Goal: Information Seeking & Learning: Understand process/instructions

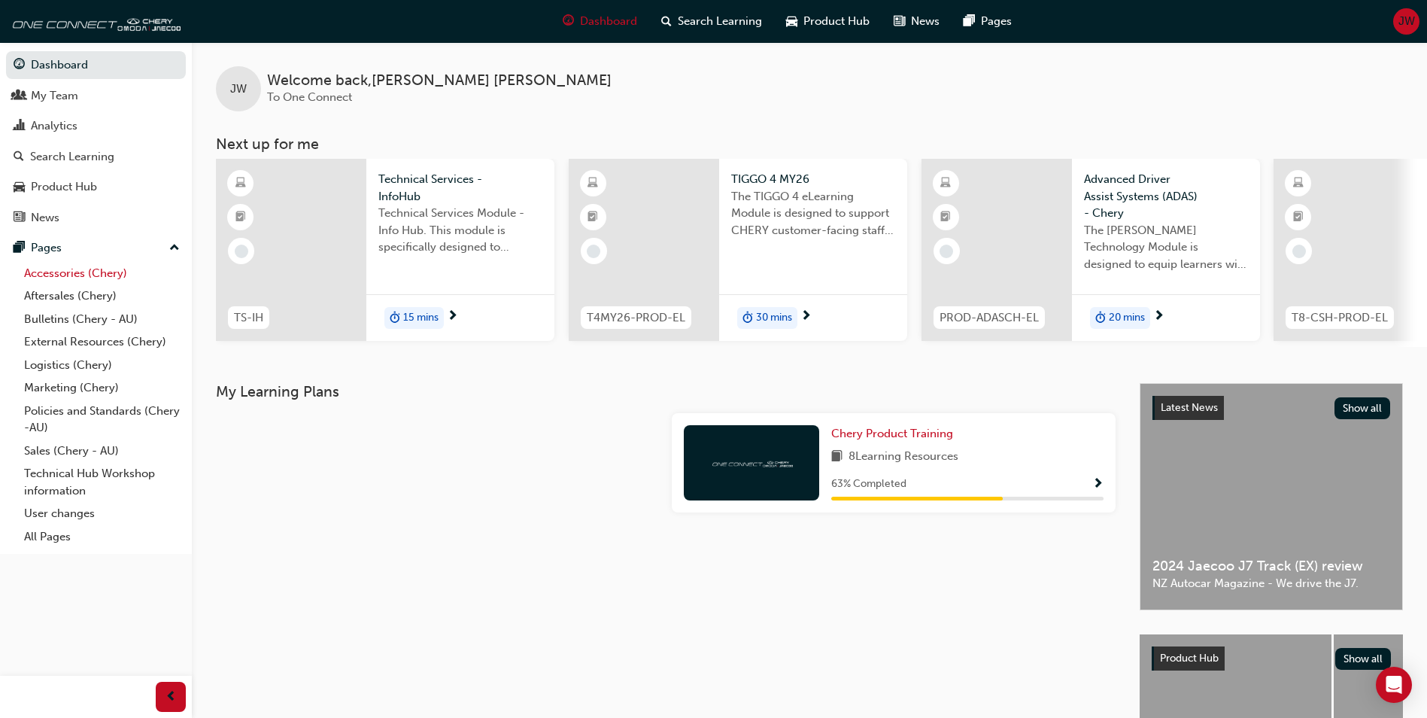
click at [114, 263] on link "Accessories (Chery)" at bounding box center [102, 273] width 168 height 23
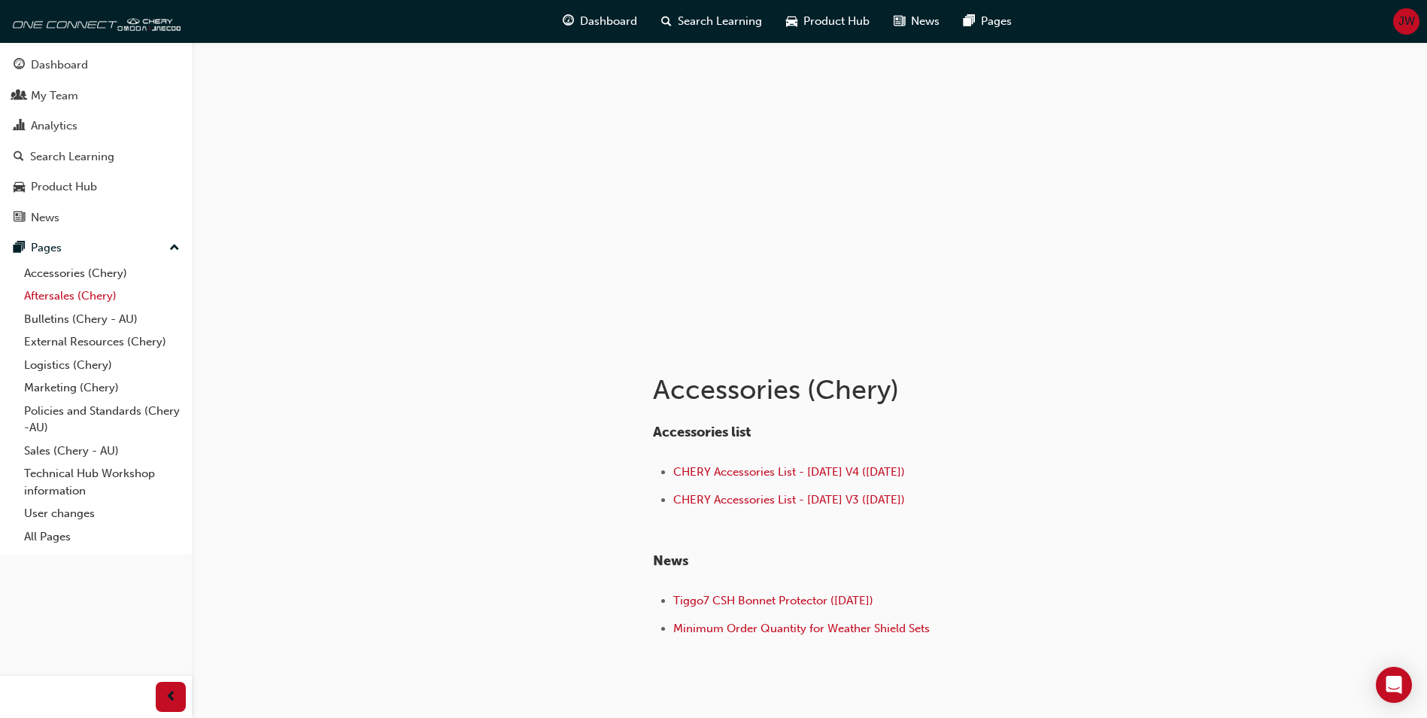
click at [71, 298] on link "Aftersales (Chery)" at bounding box center [102, 295] width 168 height 23
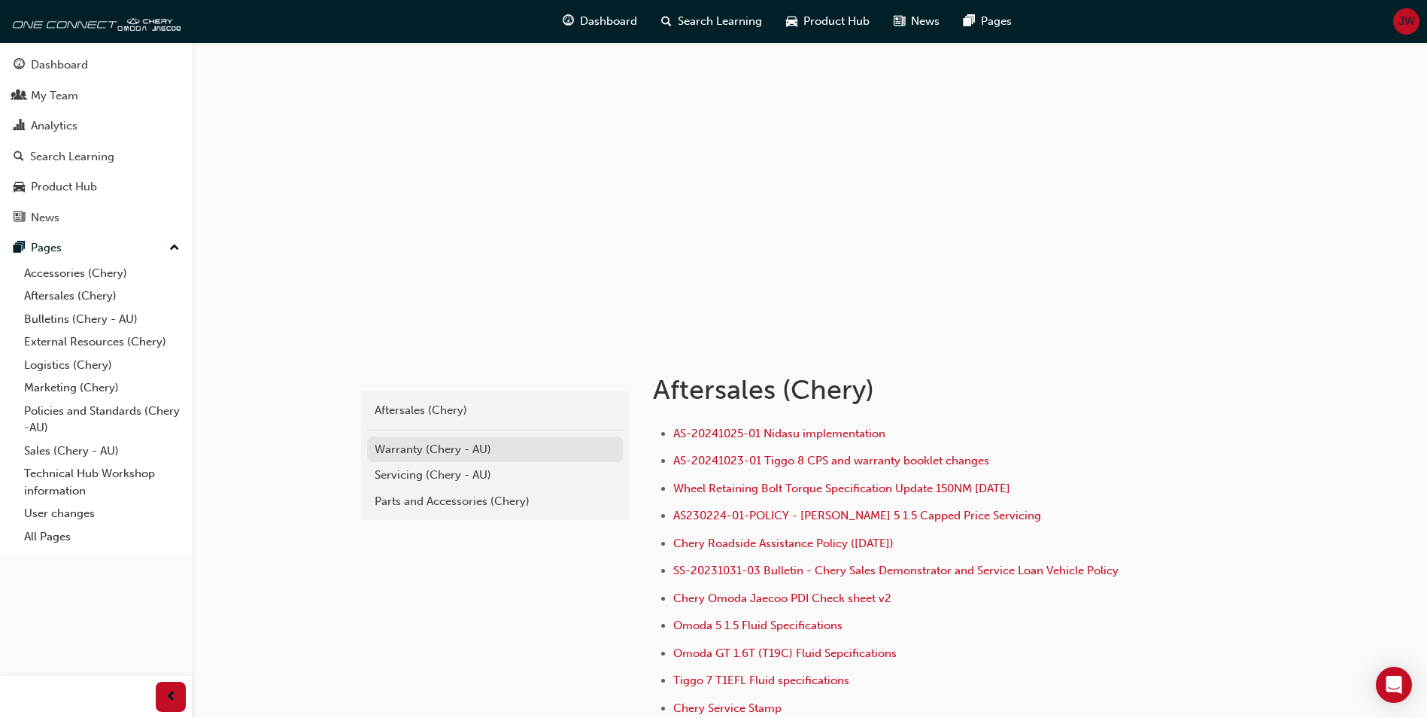
click at [440, 452] on div "Warranty (Chery - AU)" at bounding box center [495, 449] width 241 height 17
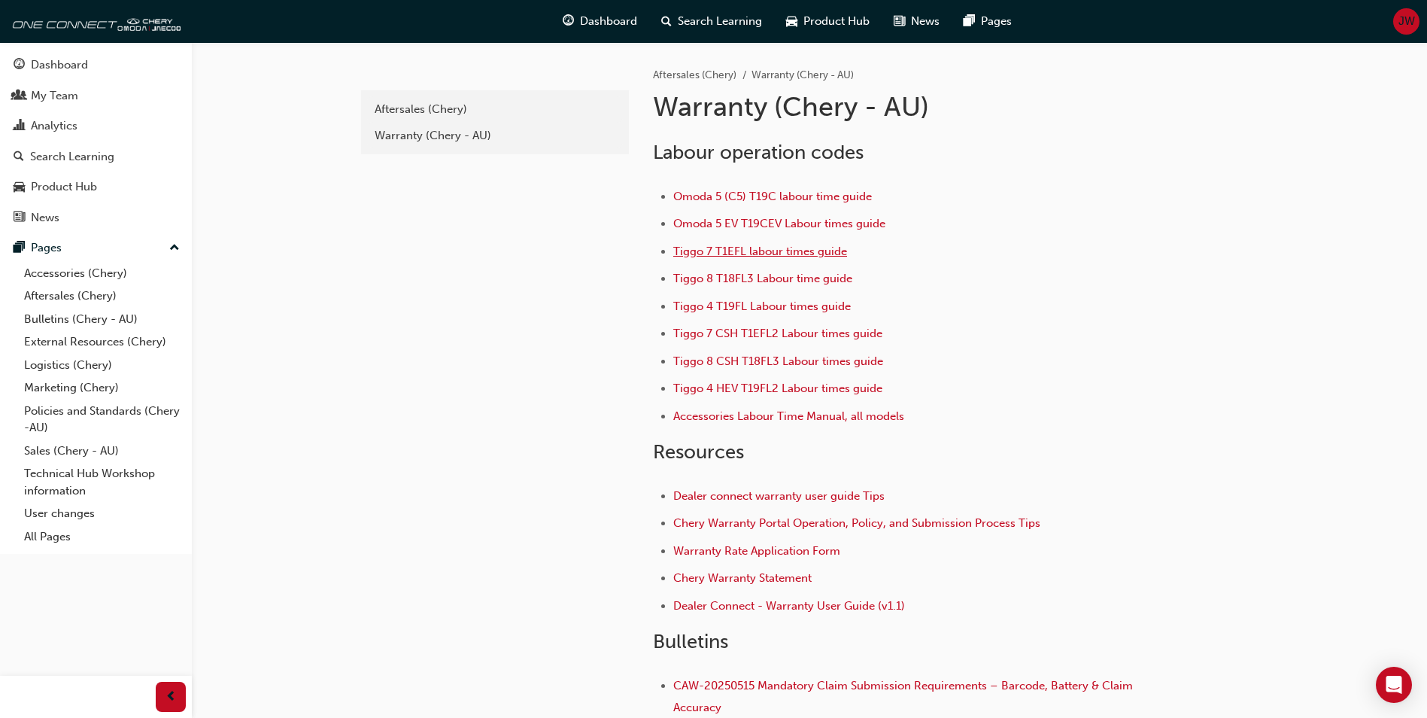
click at [799, 251] on span "Tiggo 7 T1EFL labour times guide" at bounding box center [760, 252] width 174 height 14
